Goal: Communication & Community: Answer question/provide support

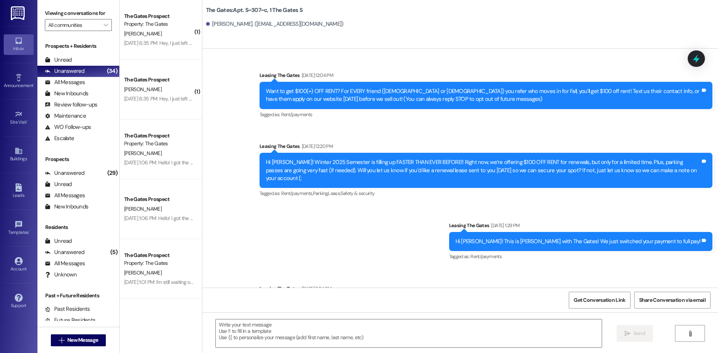
scroll to position [6540, 0]
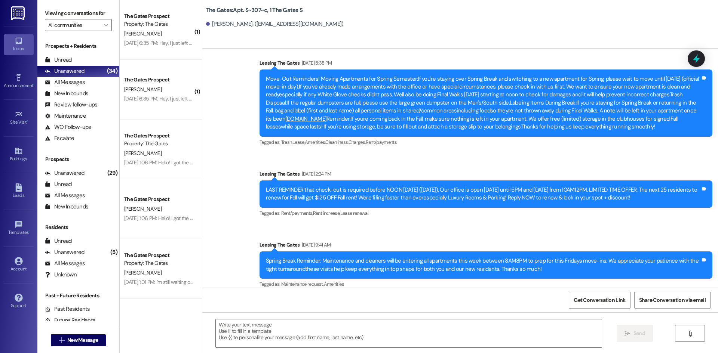
click at [67, 347] on div " New Message" at bounding box center [78, 340] width 55 height 19
click at [64, 345] on button " New Message" at bounding box center [78, 341] width 55 height 12
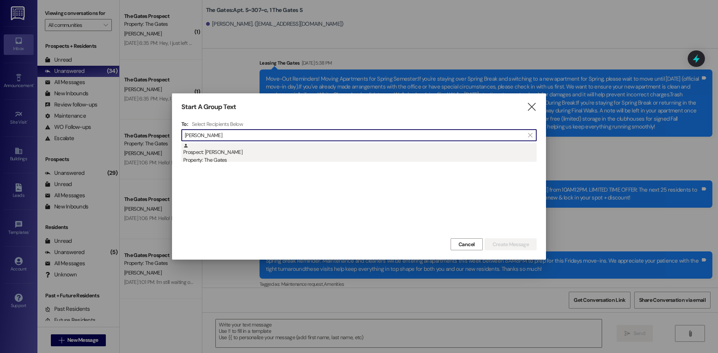
type input "[PERSON_NAME]"
click at [222, 155] on div "Prospect: [PERSON_NAME] Property: The Gates" at bounding box center [359, 153] width 353 height 21
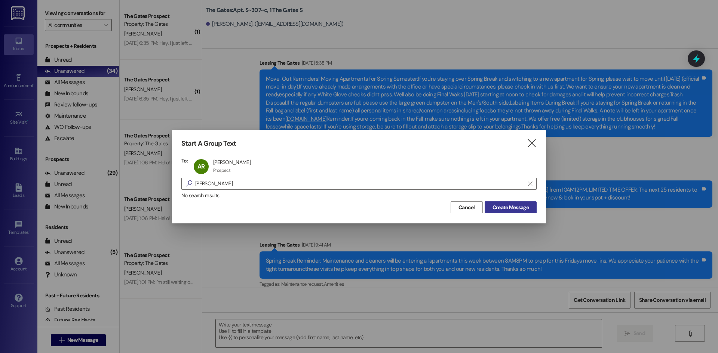
click at [503, 208] on span "Create Message" at bounding box center [510, 208] width 36 height 8
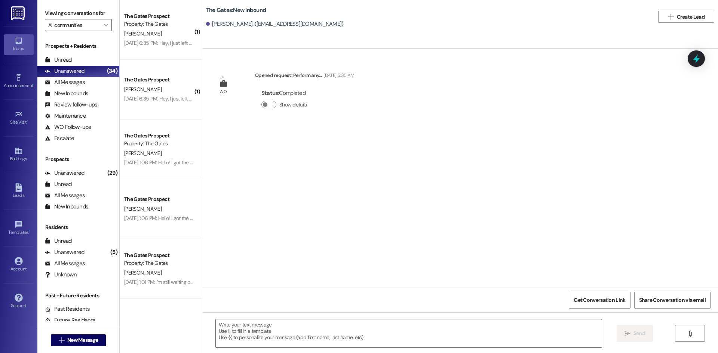
scroll to position [0, 0]
click at [221, 330] on textarea at bounding box center [409, 334] width 386 height 28
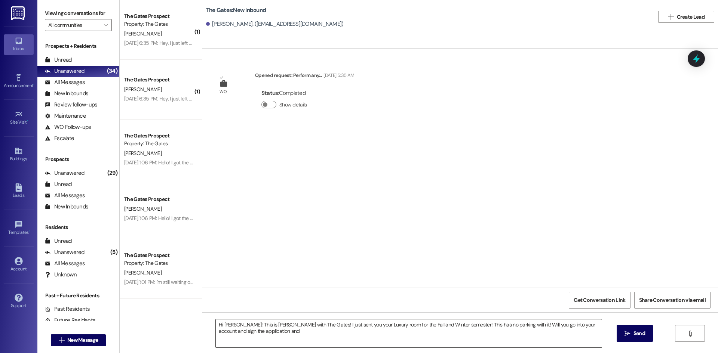
drag, startPoint x: 253, startPoint y: 330, endPoint x: 268, endPoint y: 328, distance: 15.1
click at [253, 330] on textarea "Hi [PERSON_NAME]! This is [PERSON_NAME] with The Gates! I just sent you your Lu…" at bounding box center [409, 334] width 386 height 28
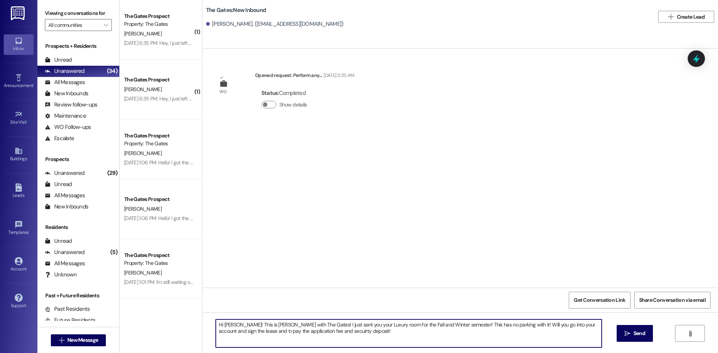
click at [226, 331] on textarea "Hi [PERSON_NAME]! This is [PERSON_NAME] with The Gates! I just sent you your Lu…" at bounding box center [409, 334] width 386 height 28
click at [338, 333] on textarea "Hi [PERSON_NAME]! This is [PERSON_NAME] with The Gates! I just sent you your Lu…" at bounding box center [409, 334] width 386 height 28
drag, startPoint x: 340, startPoint y: 334, endPoint x: 325, endPoint y: 332, distance: 15.1
click at [325, 332] on textarea "Hi [PERSON_NAME]! This is [PERSON_NAME] with The Gates! I just sent you your Lu…" at bounding box center [409, 334] width 386 height 28
click at [318, 332] on textarea "Hi [PERSON_NAME]! This is [PERSON_NAME] with The Gates! I just sent you your Lu…" at bounding box center [409, 334] width 386 height 28
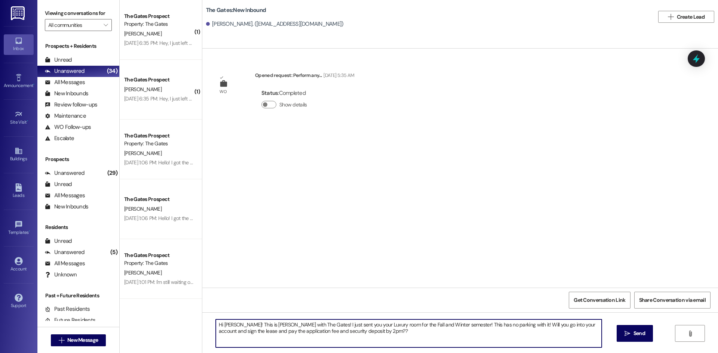
drag, startPoint x: 351, startPoint y: 334, endPoint x: 169, endPoint y: 309, distance: 183.4
click at [169, 309] on div "( 1 ) The Gates Prospect Property: The Gates [PERSON_NAME] [DATE] 6:35 PM: Hey,…" at bounding box center [419, 176] width 598 height 353
type textarea "Hi [PERSON_NAME]! This is [PERSON_NAME] with The Gates! I just sent you your Lu…"
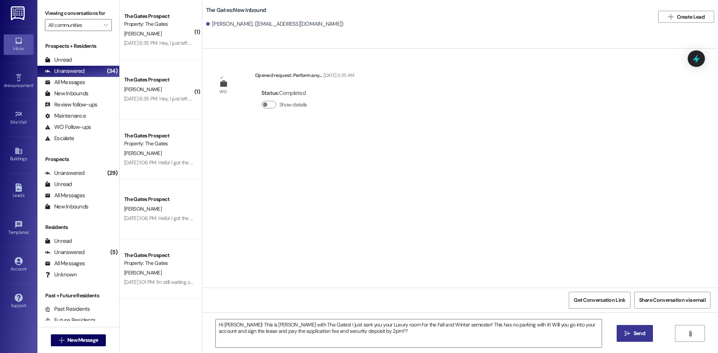
click at [644, 338] on span "Send" at bounding box center [639, 334] width 12 height 8
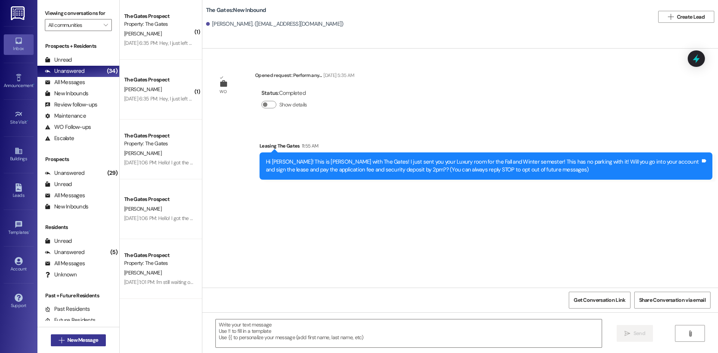
click at [86, 339] on span "New Message" at bounding box center [82, 341] width 31 height 8
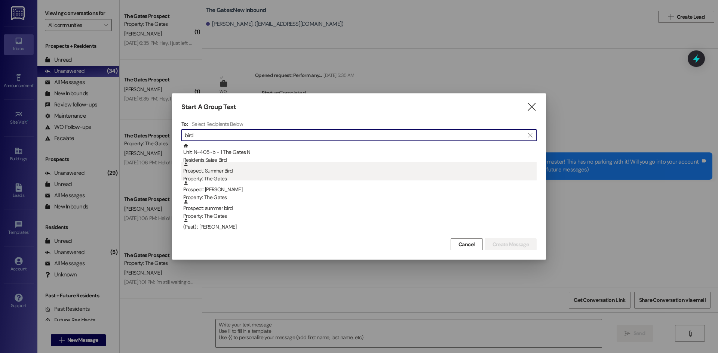
type input "bird"
click at [253, 179] on div "Property: The Gates" at bounding box center [359, 179] width 353 height 8
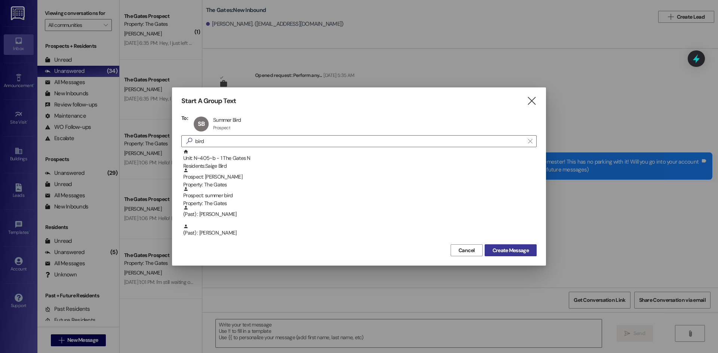
click at [514, 249] on span "Create Message" at bounding box center [510, 251] width 36 height 8
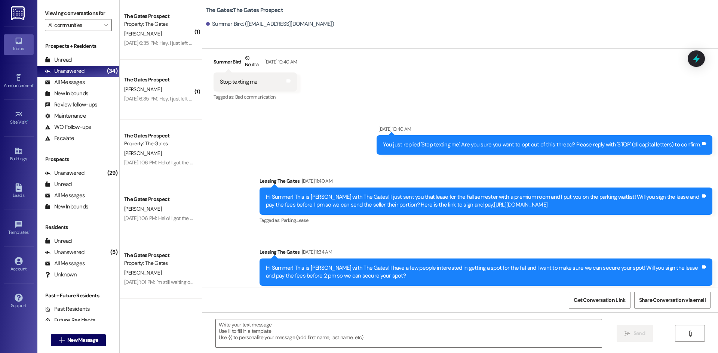
scroll to position [1328, 0]
